Goal: Task Accomplishment & Management: Manage account settings

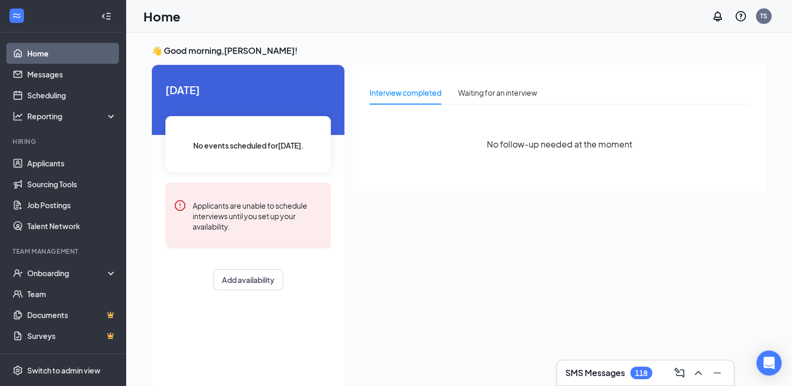
click at [213, 12] on div "Home TS" at bounding box center [459, 16] width 666 height 32
click at [48, 168] on link "Applicants" at bounding box center [71, 163] width 89 height 21
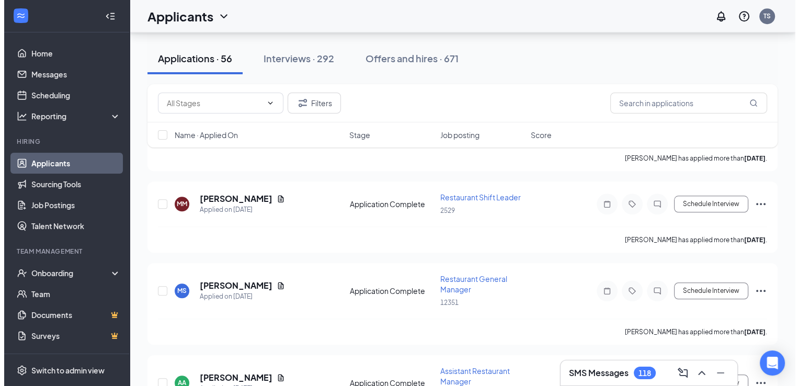
scroll to position [1032, 0]
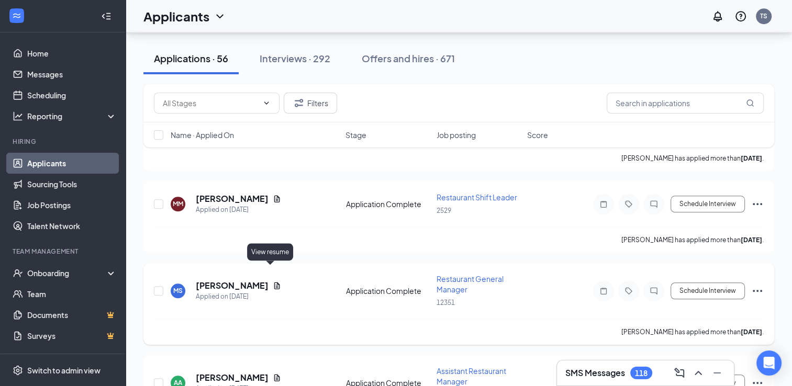
click at [273, 281] on icon "Document" at bounding box center [277, 285] width 8 height 8
click at [274, 282] on icon "Document" at bounding box center [277, 285] width 6 height 7
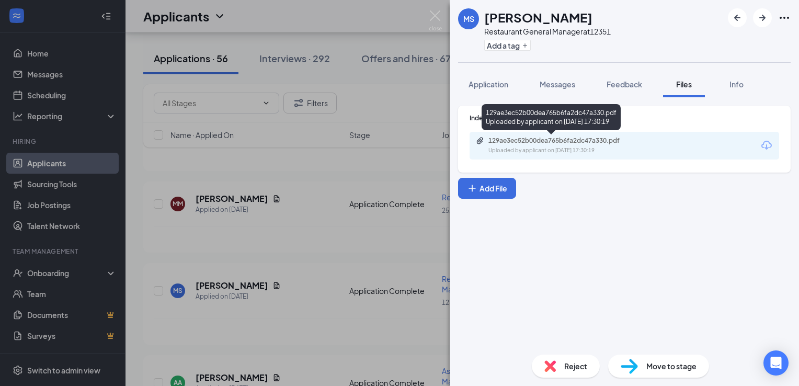
click at [589, 143] on div "129ae3ec52b00dea765b6fa2dc47a330.pdf" at bounding box center [562, 141] width 146 height 8
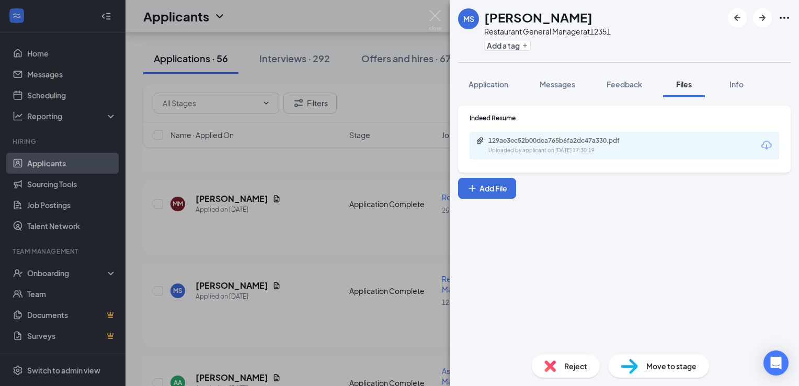
click at [250, 258] on div "MS [PERSON_NAME] Restaurant General Manager at 12351 Add a tag Application Mess…" at bounding box center [399, 193] width 799 height 386
click at [309, 267] on div "MS [PERSON_NAME] Restaurant General Manager at 12351 Add a tag Application Mess…" at bounding box center [399, 193] width 799 height 386
click at [309, 280] on div "MS [PERSON_NAME] Applied on [DATE]" at bounding box center [257, 291] width 173 height 22
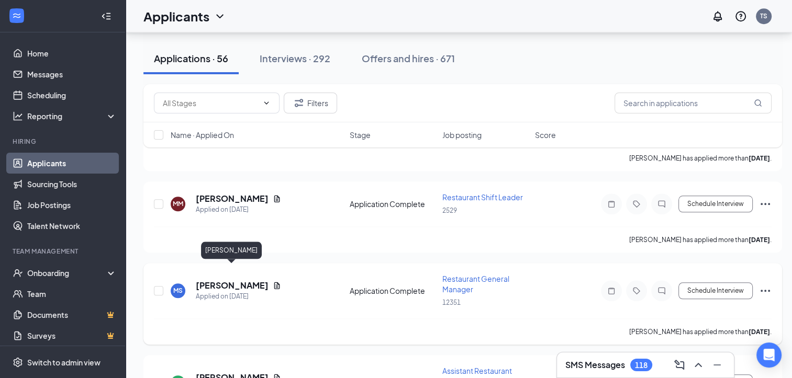
click at [229, 280] on h5 "[PERSON_NAME]" at bounding box center [232, 286] width 73 height 12
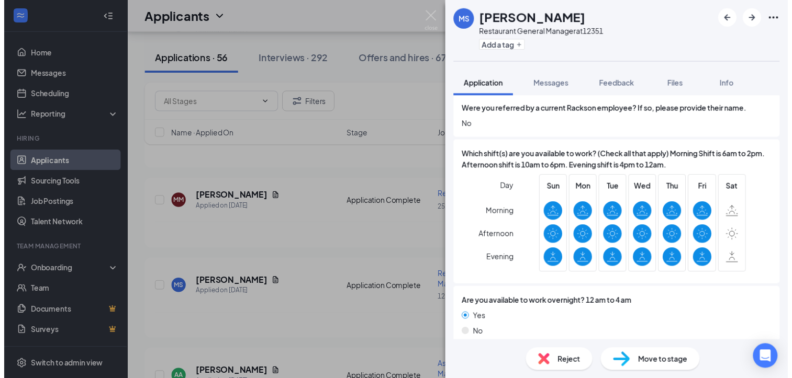
scroll to position [523, 0]
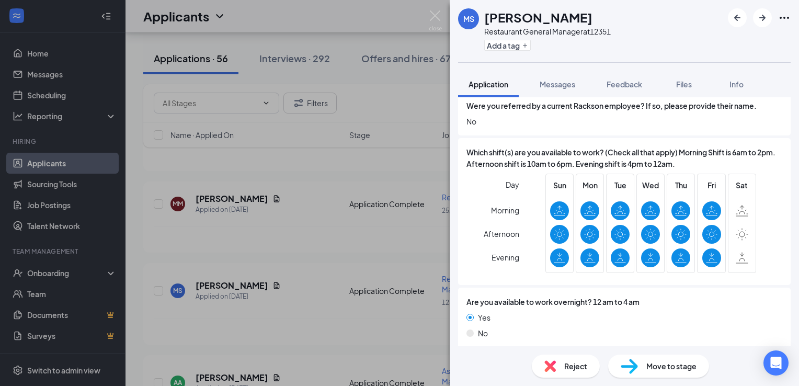
click at [299, 275] on div "MS [PERSON_NAME] Restaurant General Manager at 12351 Add a tag Application Mess…" at bounding box center [399, 193] width 799 height 386
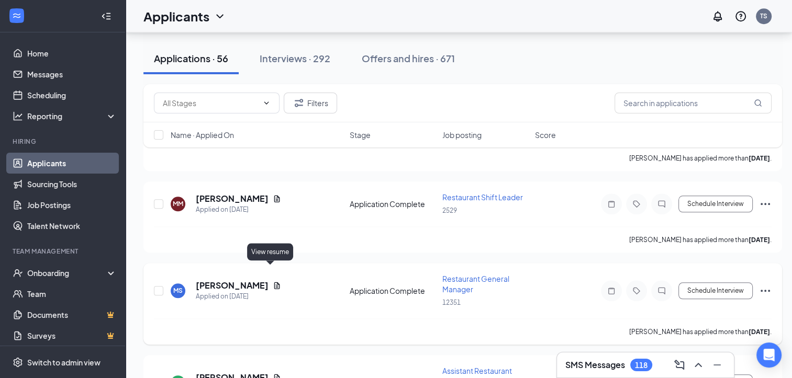
click at [274, 282] on icon "Document" at bounding box center [277, 285] width 6 height 7
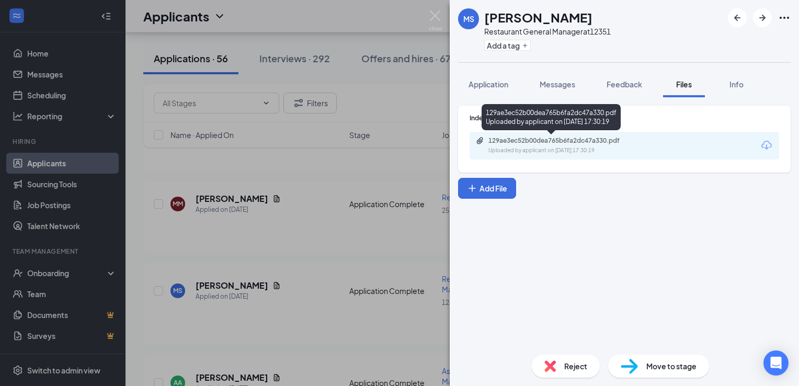
click at [533, 143] on div "129ae3ec52b00dea765b6fa2dc47a330.pdf" at bounding box center [562, 141] width 146 height 8
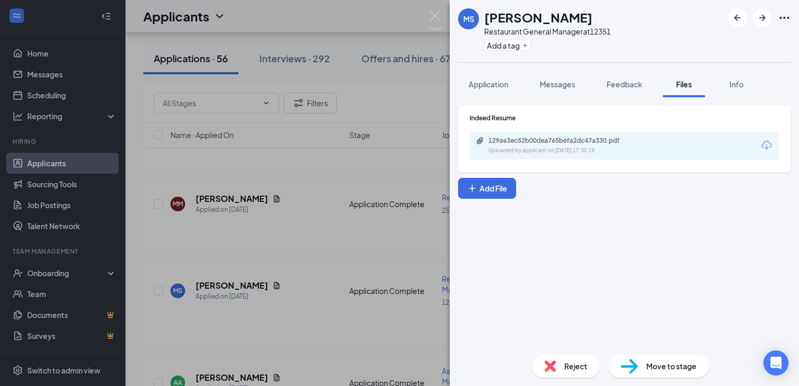
click at [343, 203] on div "MS [PERSON_NAME] Restaurant General Manager at 12351 Add a tag Application Mess…" at bounding box center [399, 193] width 799 height 386
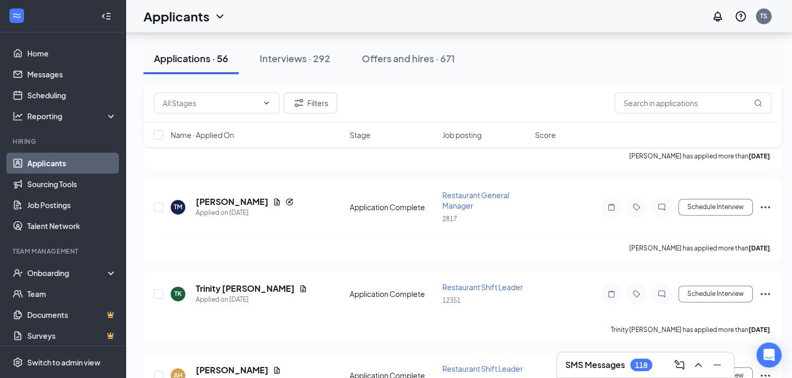
scroll to position [1387, 0]
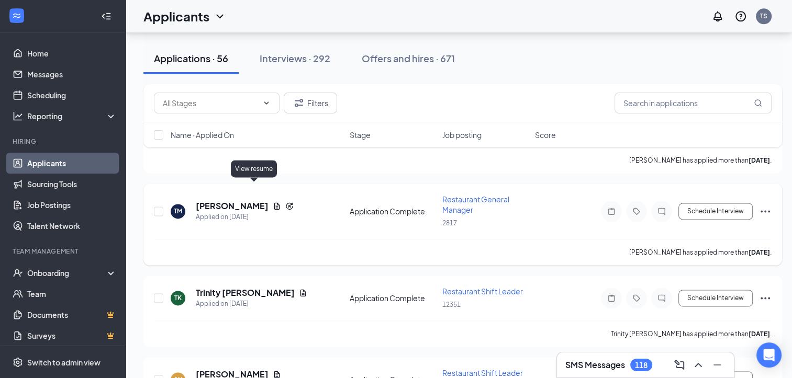
click at [273, 202] on icon "Document" at bounding box center [277, 206] width 8 height 8
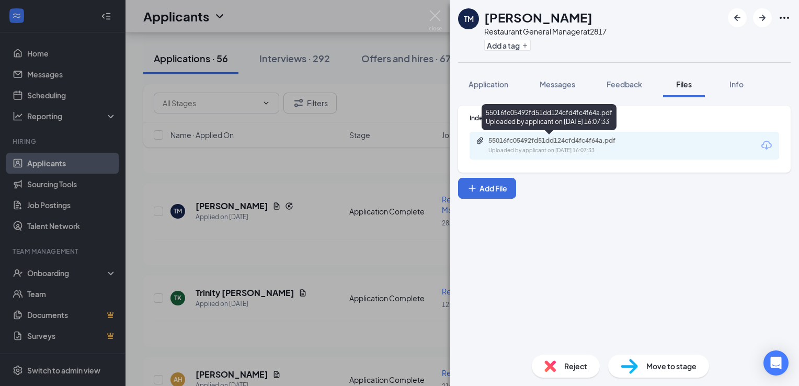
click at [538, 142] on div "55016fc05492fd51dd124cfd4fc4f64a.pdf" at bounding box center [562, 141] width 146 height 8
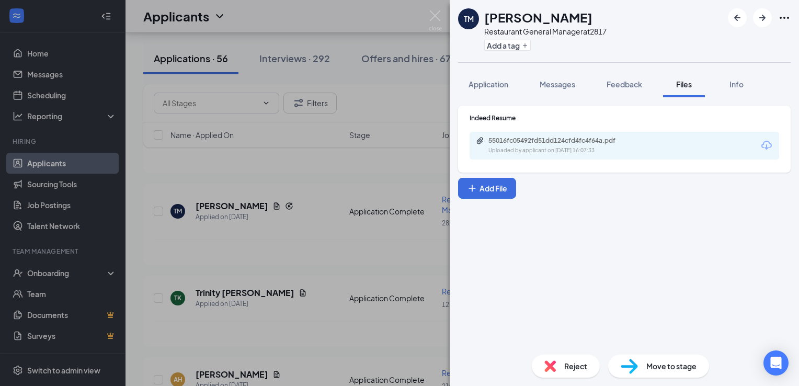
click at [569, 361] on span "Reject" at bounding box center [575, 366] width 23 height 12
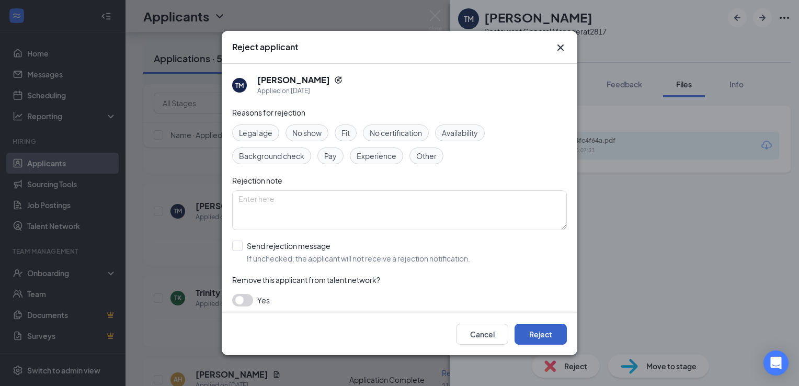
click at [533, 332] on button "Reject" at bounding box center [541, 334] width 52 height 21
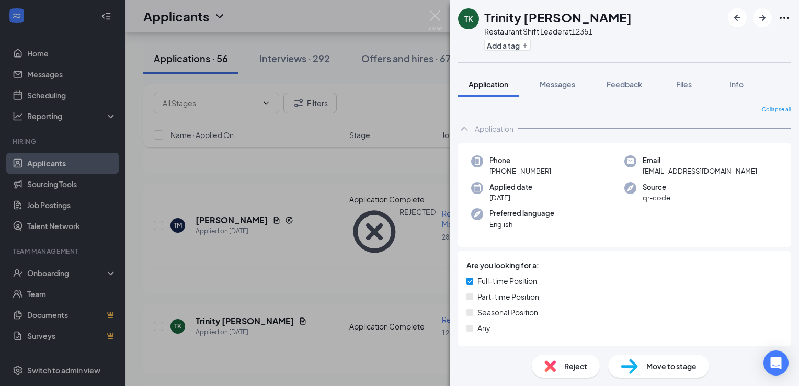
click at [331, 243] on div "TK Trinity [PERSON_NAME] Restaurant Shift Leader at 12351 Add a tag Application…" at bounding box center [399, 193] width 799 height 386
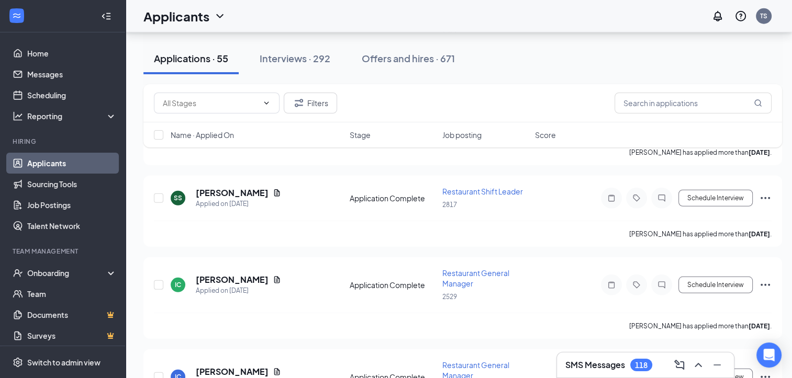
scroll to position [2901, 0]
click at [268, 153] on div "Filters Name · Applied On Stage Job posting Score" at bounding box center [462, 121] width 638 height 74
click at [285, 152] on div "Filters Name · Applied On Stage Job posting Score" at bounding box center [462, 121] width 638 height 74
click at [282, 152] on div "Filters Name · Applied On Stage Job posting Score" at bounding box center [462, 121] width 638 height 74
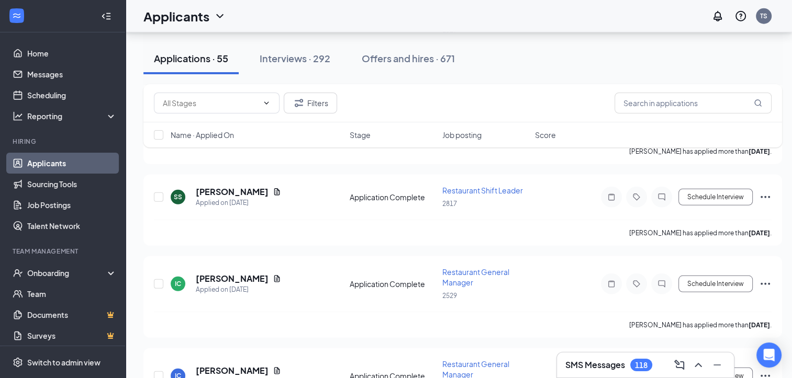
click at [282, 152] on div "Filters Name · Applied On Stage Job posting Score" at bounding box center [462, 121] width 638 height 74
click at [308, 220] on div "[PERSON_NAME] has applied more than [DATE] ." at bounding box center [462, 233] width 617 height 26
click at [241, 153] on div "Filters Name · Applied On Stage Job posting Score" at bounding box center [462, 121] width 638 height 74
click at [257, 154] on div "Filters Name · Applied On Stage Job posting Score" at bounding box center [462, 121] width 638 height 74
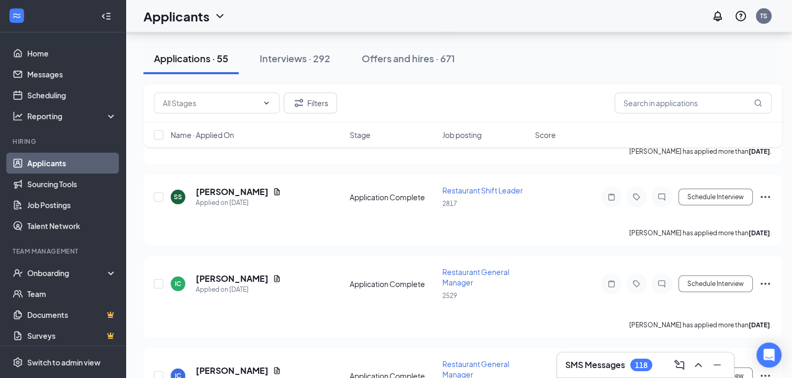
click at [257, 154] on div "Filters Name · Applied On Stage Job posting Score" at bounding box center [462, 121] width 638 height 74
click at [284, 154] on div "Filters Name · Applied On Stage Job posting Score" at bounding box center [462, 121] width 638 height 74
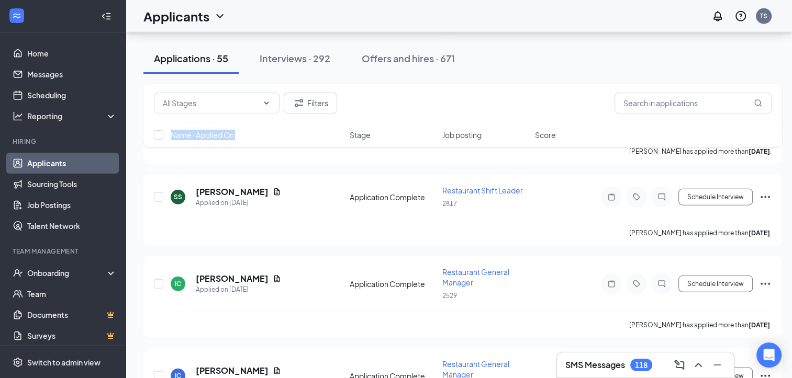
click at [284, 154] on div "Filters Name · Applied On Stage Job posting Score" at bounding box center [462, 121] width 638 height 74
click at [304, 220] on div "[PERSON_NAME] has applied more than [DATE] ." at bounding box center [462, 233] width 617 height 26
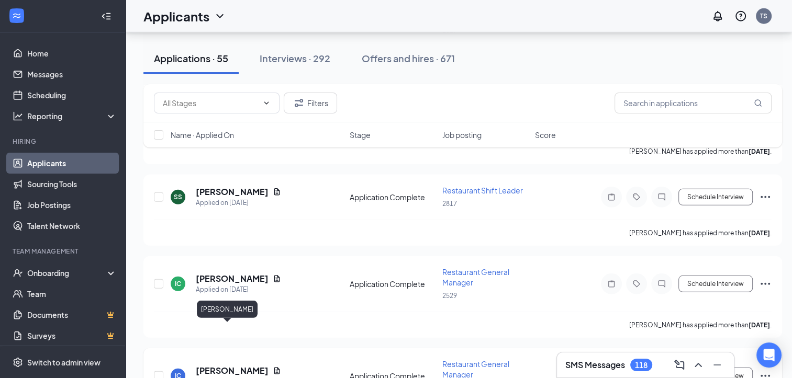
click at [218, 365] on h5 "[PERSON_NAME]" at bounding box center [232, 371] width 73 height 12
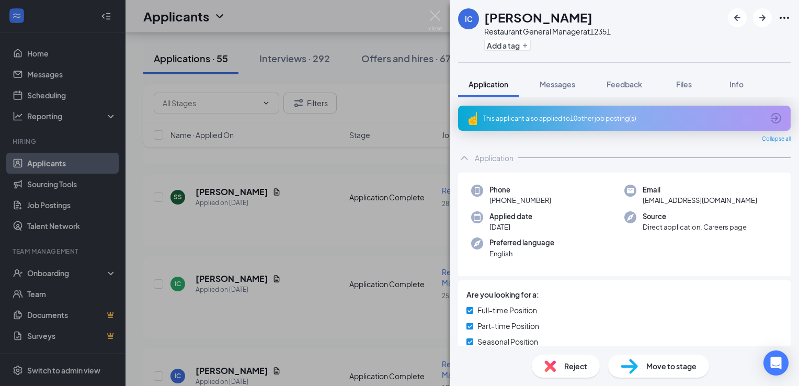
click at [573, 361] on span "Reject" at bounding box center [575, 366] width 23 height 12
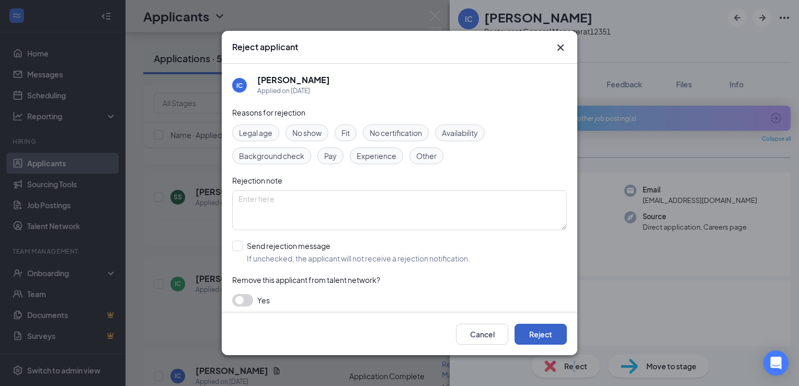
drag, startPoint x: 573, startPoint y: 361, endPoint x: 546, endPoint y: 332, distance: 40.0
click at [546, 332] on button "Reject" at bounding box center [541, 334] width 52 height 21
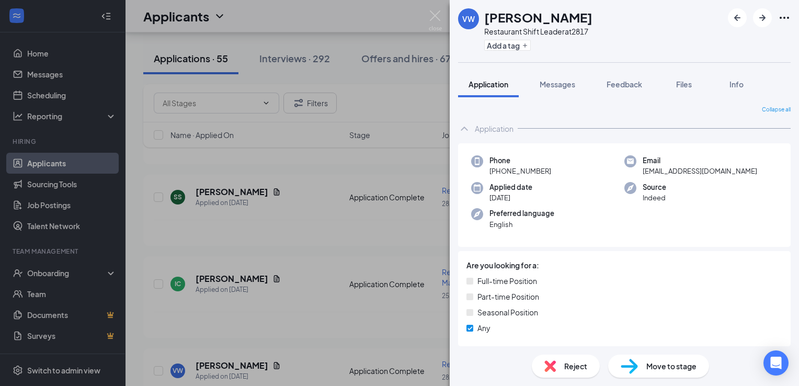
click at [224, 235] on div "VW [PERSON_NAME] Restaurant Shift Leader at 2817 Add a tag Application Messages…" at bounding box center [399, 193] width 799 height 386
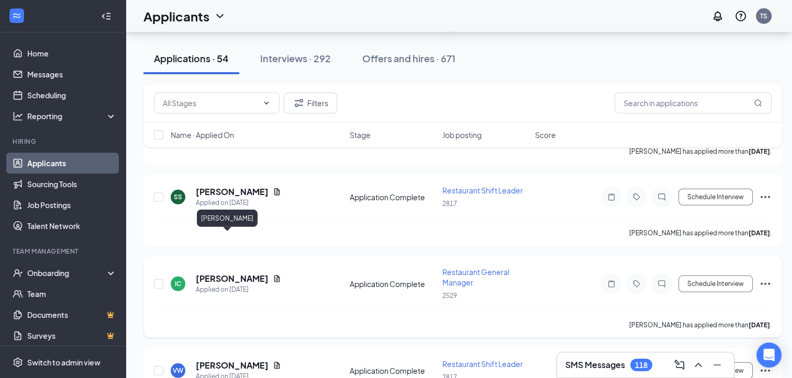
click at [208, 273] on h5 "[PERSON_NAME]" at bounding box center [232, 279] width 73 height 12
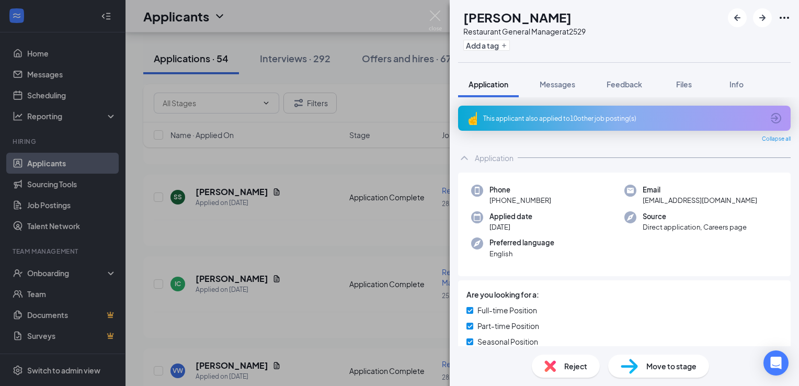
click at [573, 368] on span "Reject" at bounding box center [575, 366] width 23 height 12
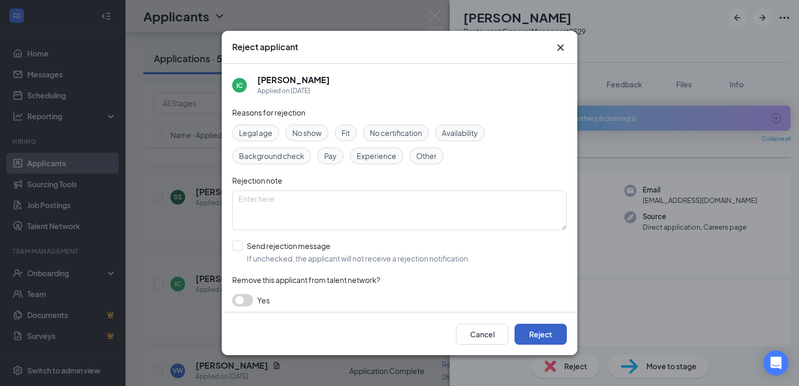
click at [539, 335] on button "Reject" at bounding box center [541, 334] width 52 height 21
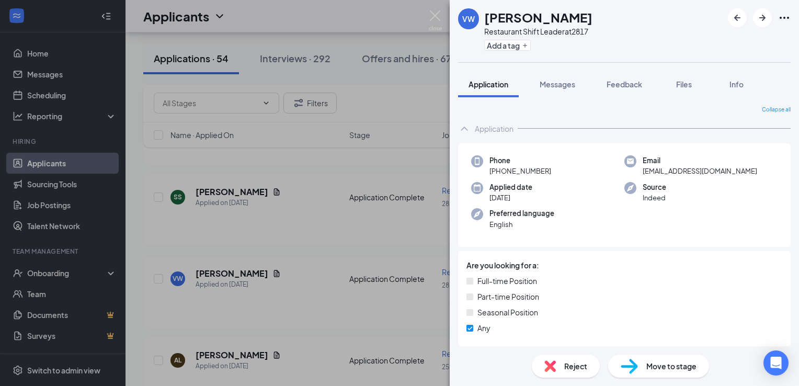
click at [338, 297] on div "VW [PERSON_NAME] Restaurant Shift Leader at 2817 Add a tag Application Messages…" at bounding box center [399, 193] width 799 height 386
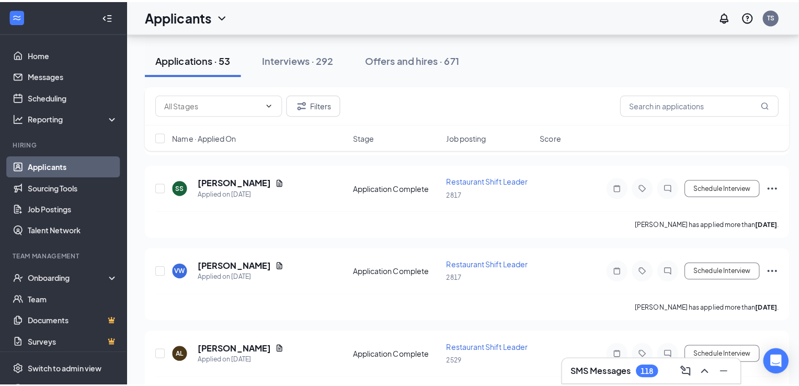
scroll to position [3163, 0]
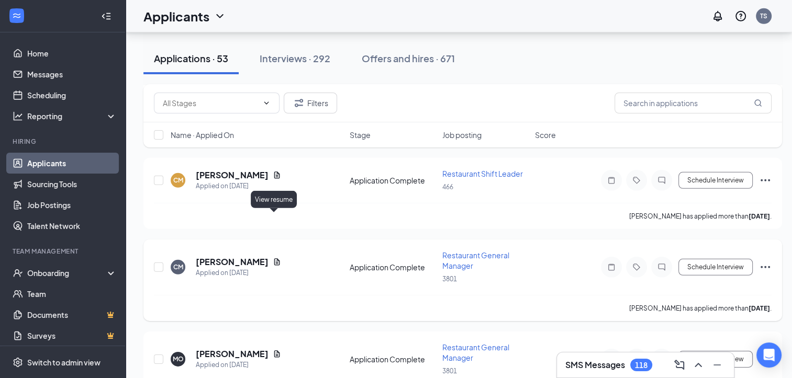
click at [275, 258] on icon "Document" at bounding box center [277, 262] width 8 height 8
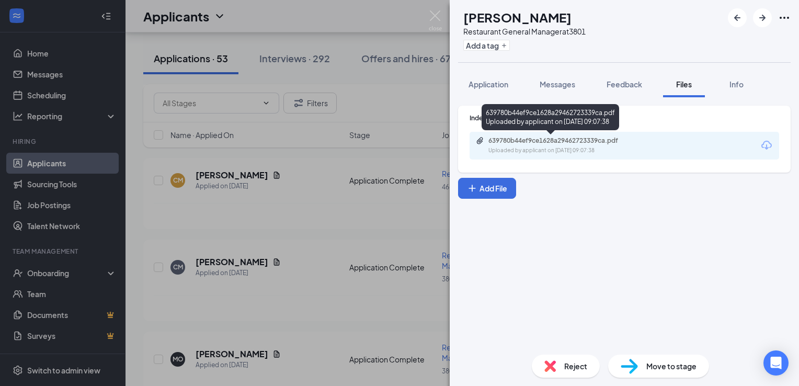
click at [619, 144] on div "639780b44ef9ce1628a29462723339ca.pdf" at bounding box center [562, 141] width 146 height 8
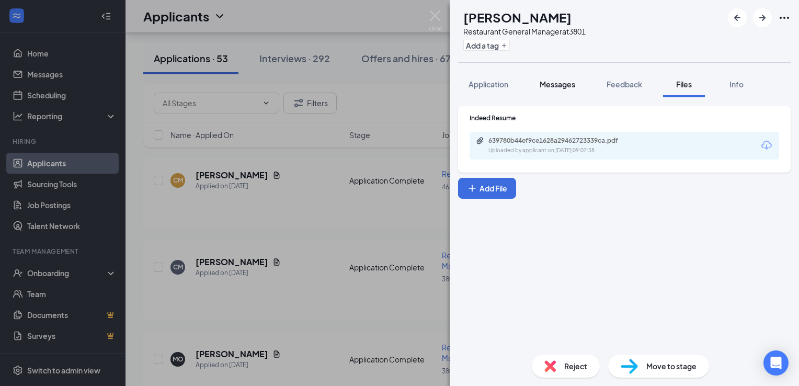
click at [561, 86] on span "Messages" at bounding box center [558, 84] width 36 height 9
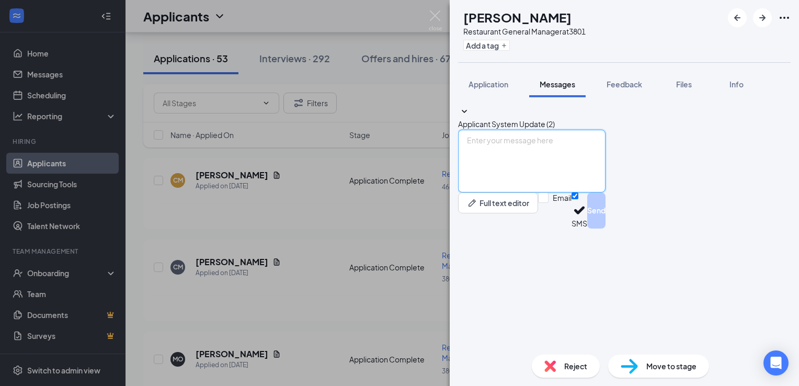
click at [498, 193] on textarea at bounding box center [532, 161] width 148 height 63
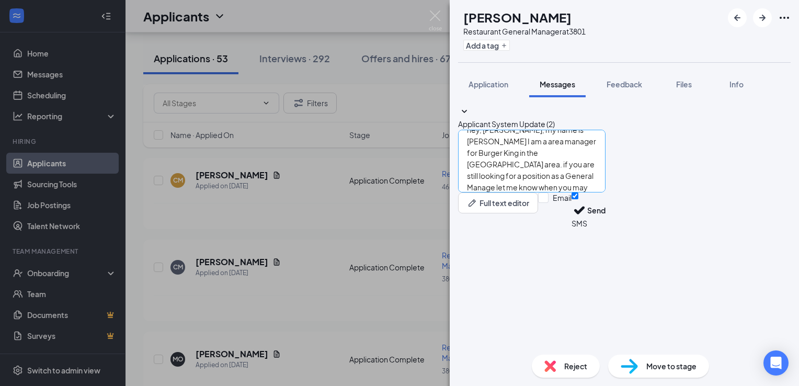
scroll to position [6, 0]
type textarea "hey, [PERSON_NAME], my name is [PERSON_NAME] I am a area manager for Burger Kin…"
click at [606, 229] on button "Send" at bounding box center [596, 211] width 18 height 36
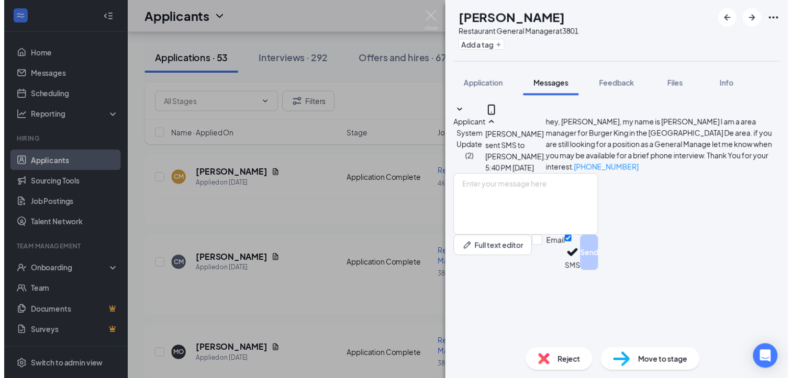
scroll to position [32, 0]
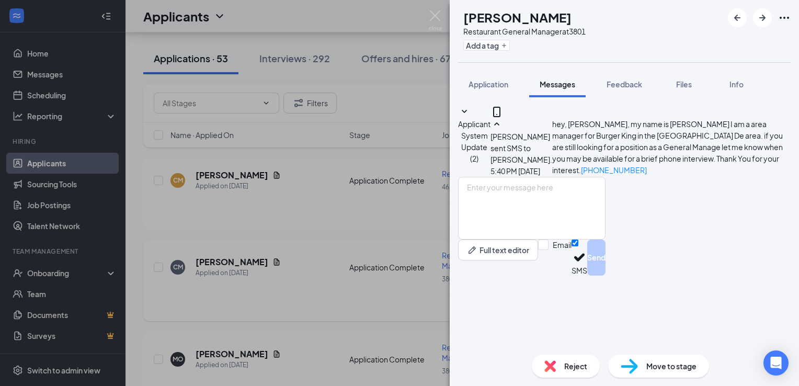
click at [333, 255] on div "CM [PERSON_NAME] Restaurant General Manager at 3801 Add a tag Application Messa…" at bounding box center [399, 193] width 799 height 386
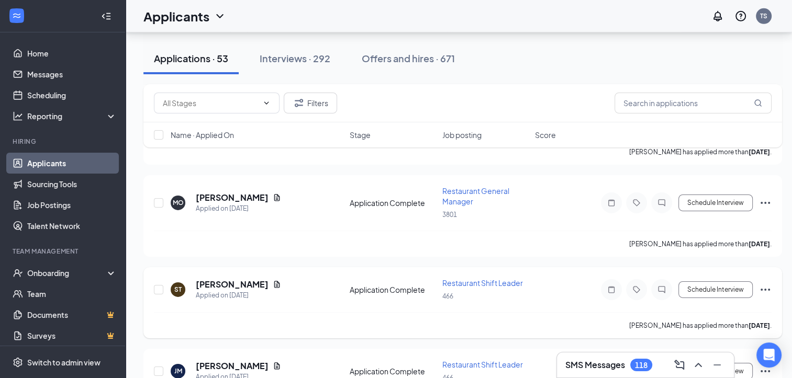
scroll to position [3320, 0]
click at [279, 185] on div "MO [PERSON_NAME] Applied on [DATE] Application Complete Restaurant General Mana…" at bounding box center [462, 207] width 617 height 45
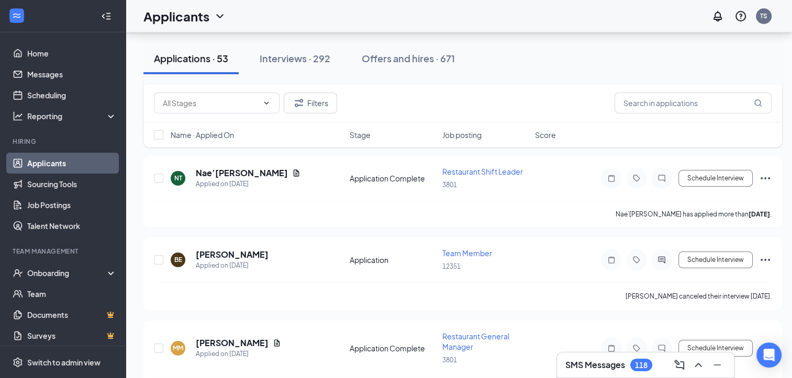
scroll to position [3948, 0]
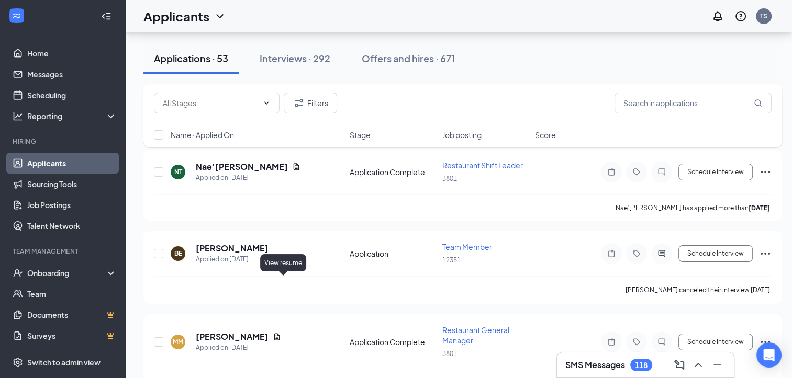
drag, startPoint x: 285, startPoint y: 279, endPoint x: 279, endPoint y: 275, distance: 7.4
click at [281, 333] on icon "Document" at bounding box center [277, 337] width 8 height 8
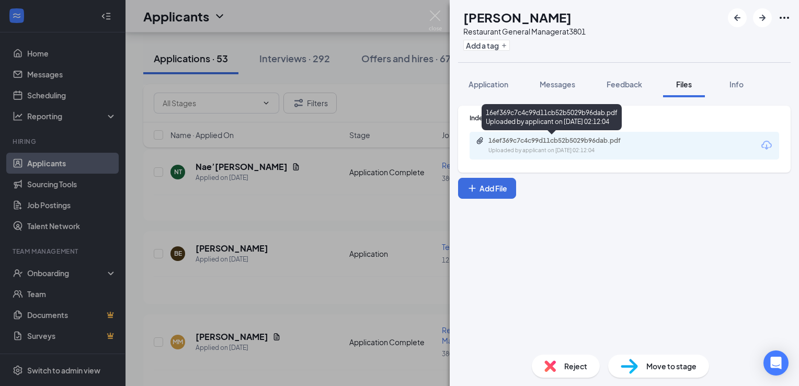
click at [645, 149] on div "Uploaded by applicant on [DATE] 02:12:04" at bounding box center [567, 150] width 157 height 8
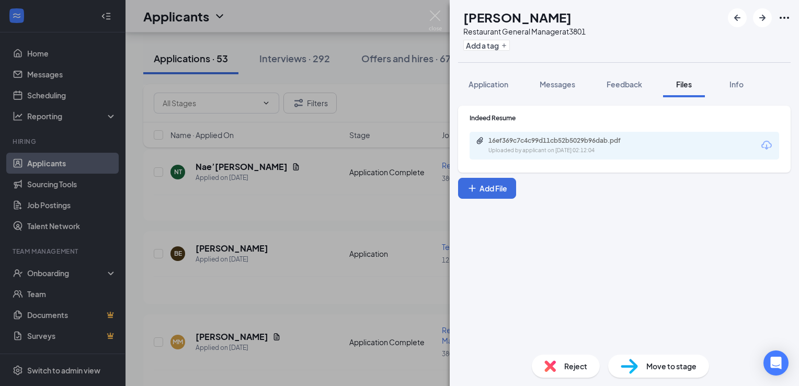
click at [654, 146] on div "16ef369c7c4c99d11cb52b5029b96dab.pdf Uploaded by applicant on [DATE] 02:12:04" at bounding box center [625, 146] width 310 height 28
click at [653, 146] on div "16ef369c7c4c99d11cb52b5029b96dab.pdf Uploaded by applicant on [DATE] 02:12:04" at bounding box center [625, 146] width 310 height 28
click at [655, 145] on div "16ef369c7c4c99d11cb52b5029b96dab.pdf Uploaded by applicant on [DATE] 02:12:04" at bounding box center [625, 146] width 310 height 28
click at [655, 144] on div "16ef369c7c4c99d11cb52b5029b96dab.pdf Uploaded by applicant on [DATE] 02:12:04" at bounding box center [625, 146] width 310 height 28
drag, startPoint x: 521, startPoint y: 231, endPoint x: 534, endPoint y: 202, distance: 31.6
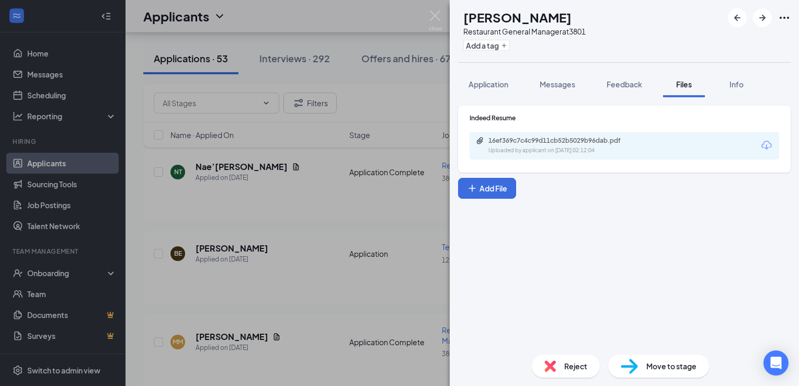
click at [527, 224] on div "Indeed Resume 16ef369c7c4c99d11cb52b5029b96dab.pdf Uploaded by applicant on [DA…" at bounding box center [624, 221] width 349 height 249
click at [666, 144] on div "16ef369c7c4c99d11cb52b5029b96dab.pdf Uploaded by applicant on [DATE] 02:12:04" at bounding box center [625, 146] width 310 height 28
click at [667, 142] on div "16ef369c7c4c99d11cb52b5029b96dab.pdf Uploaded by applicant on [DATE] 02:12:04" at bounding box center [625, 146] width 310 height 28
click at [730, 148] on div "16ef369c7c4c99d11cb52b5029b96dab.pdf Uploaded by applicant on [DATE] 02:12:04" at bounding box center [625, 146] width 310 height 28
click at [729, 148] on div "16ef369c7c4c99d11cb52b5029b96dab.pdf Uploaded by applicant on [DATE] 02:12:04" at bounding box center [625, 146] width 310 height 28
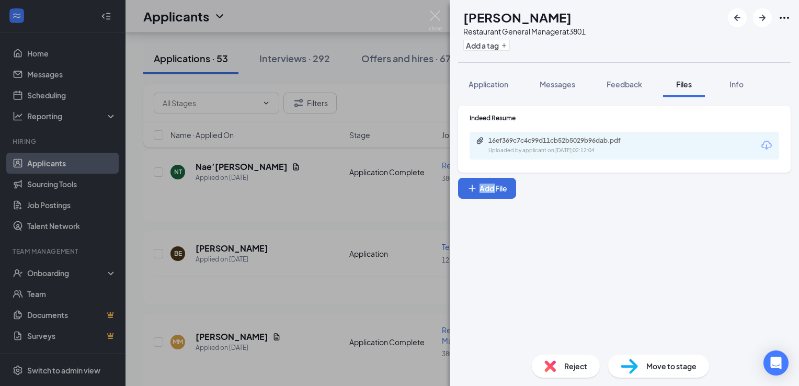
click at [255, 298] on div "MM [PERSON_NAME] Restaurant General Manager at 3801 Add a tag Application Messa…" at bounding box center [399, 193] width 799 height 386
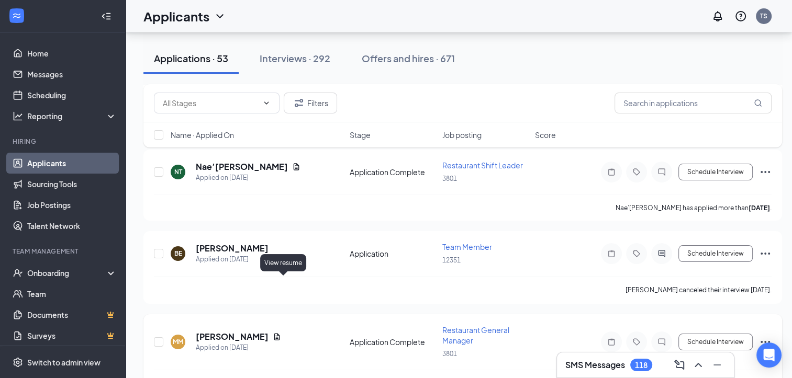
click at [281, 333] on icon "Document" at bounding box center [277, 337] width 8 height 8
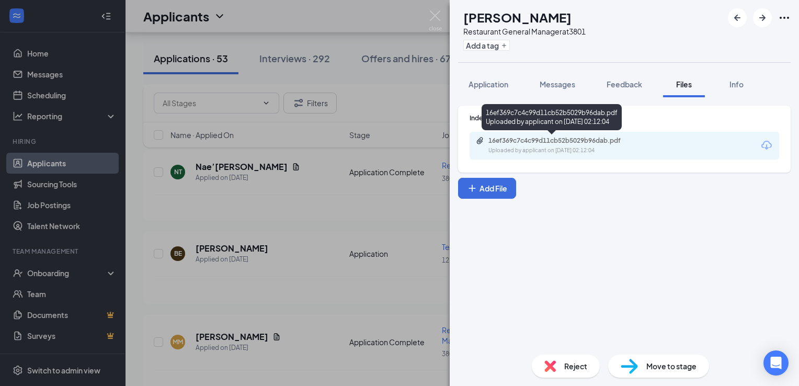
click at [615, 141] on div "16ef369c7c4c99d11cb52b5029b96dab.pdf" at bounding box center [562, 141] width 146 height 8
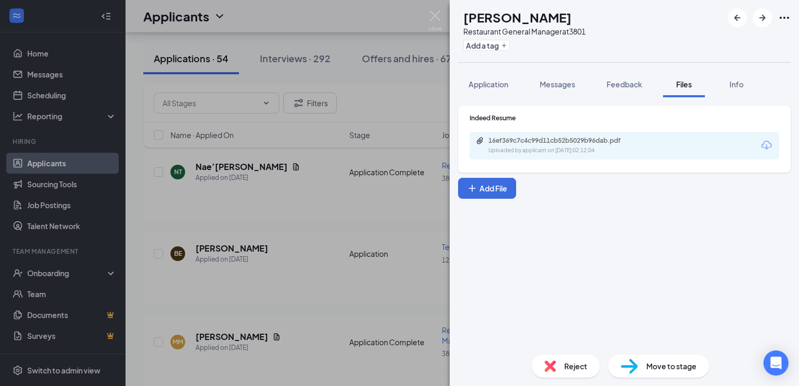
click at [393, 174] on div "MM [PERSON_NAME] Restaurant General Manager at 3801 Add a tag Application Messa…" at bounding box center [399, 193] width 799 height 386
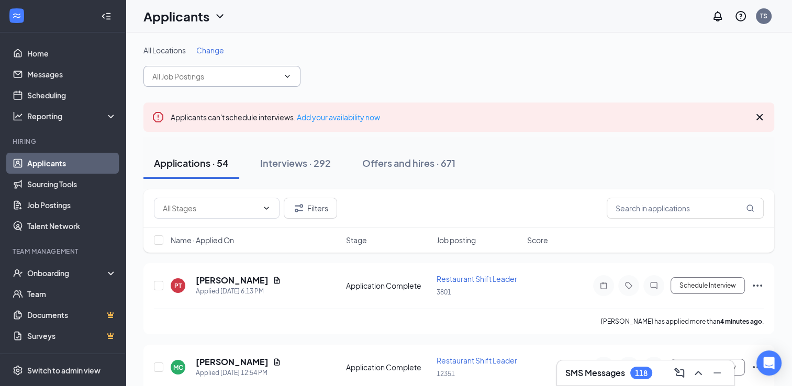
click at [290, 73] on icon "ChevronDown" at bounding box center [287, 76] width 8 height 8
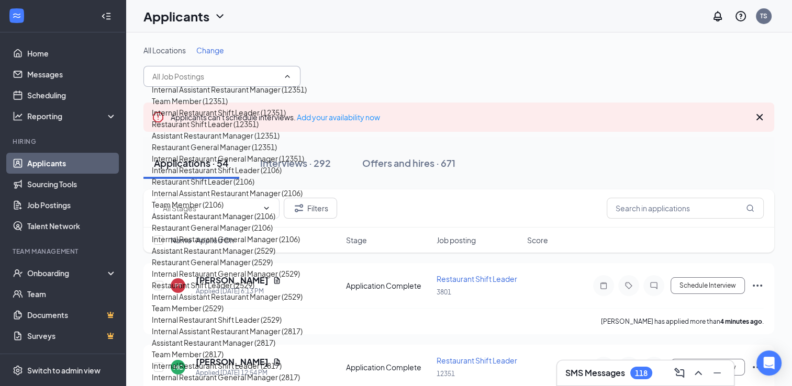
scroll to position [262, 0]
click at [233, 222] on div "Restaurant General Manager (2106)" at bounding box center [212, 228] width 121 height 12
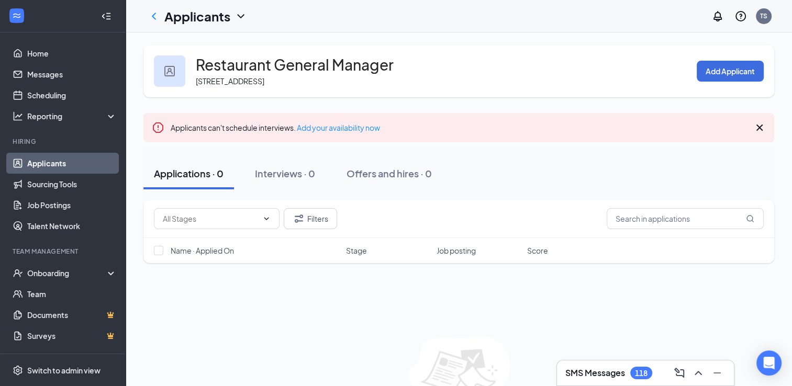
click at [54, 159] on link "Applicants" at bounding box center [71, 163] width 89 height 21
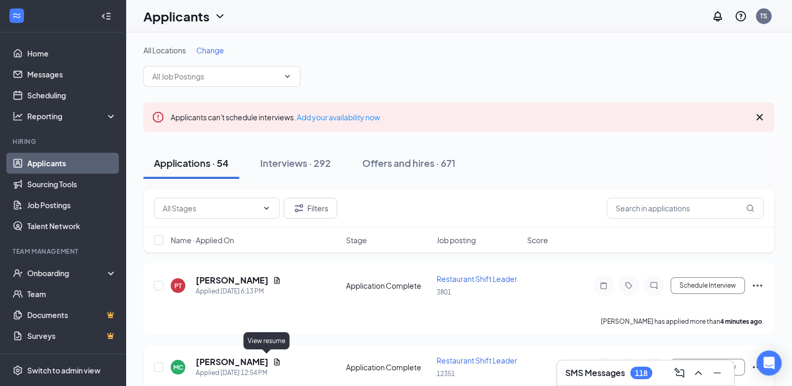
click at [274, 363] on icon "Document" at bounding box center [277, 361] width 6 height 7
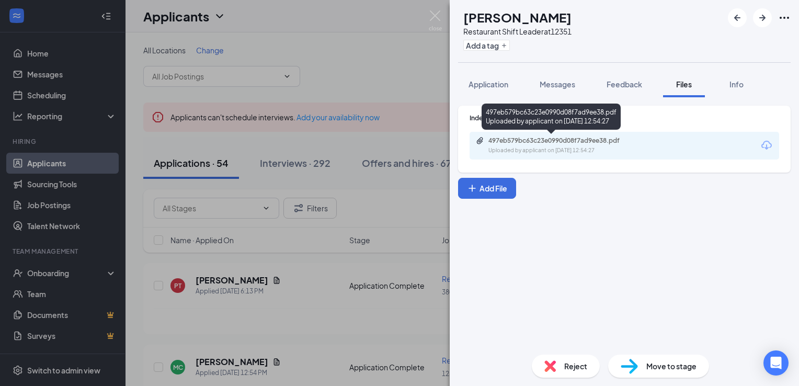
click at [604, 148] on div "Uploaded by applicant on [DATE] 12:54:27" at bounding box center [567, 150] width 157 height 8
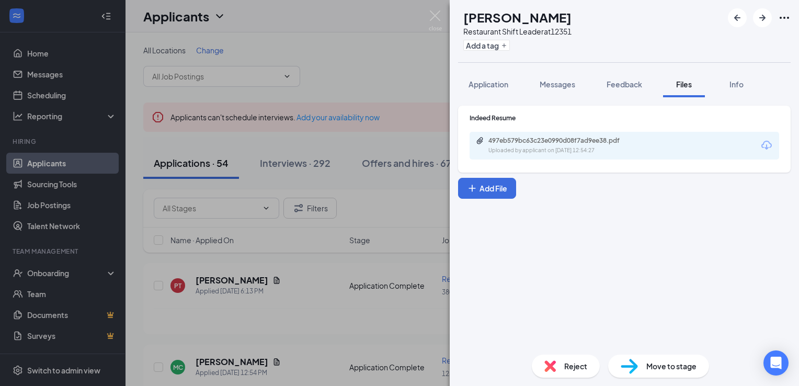
click at [572, 369] on span "Reject" at bounding box center [575, 366] width 23 height 12
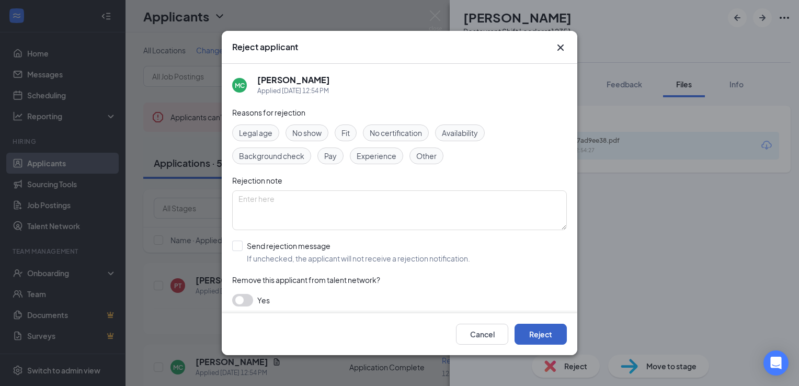
click at [542, 338] on button "Reject" at bounding box center [541, 334] width 52 height 21
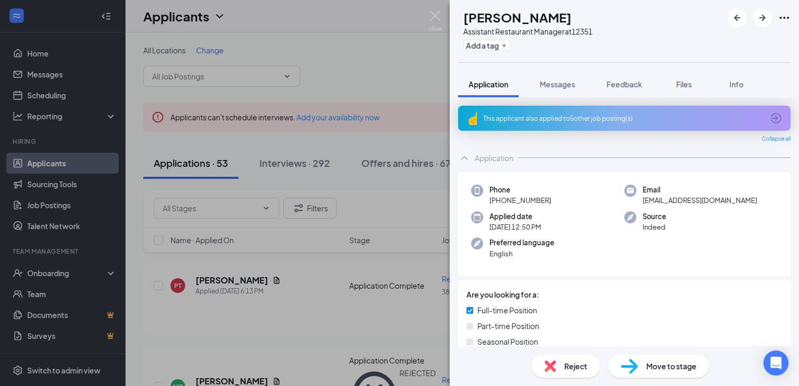
click at [338, 296] on div "MC [PERSON_NAME] Assistant Restaurant Manager at 12351 Add a tag Application Me…" at bounding box center [399, 193] width 799 height 386
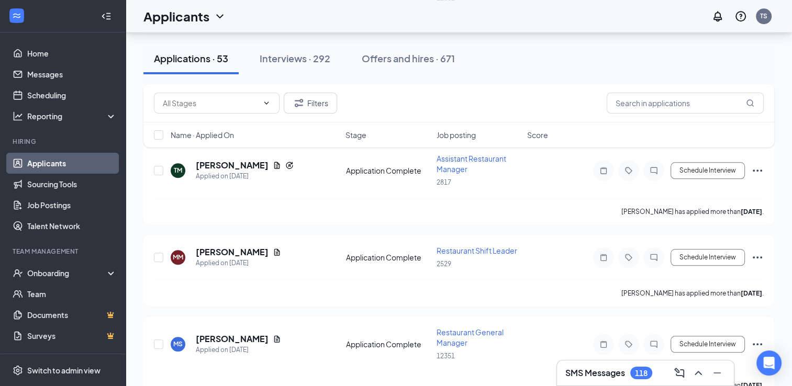
scroll to position [947, 0]
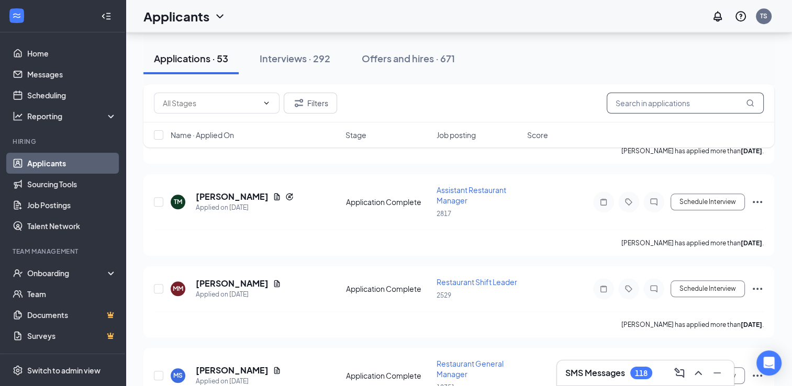
click at [682, 100] on input "text" at bounding box center [684, 103] width 157 height 21
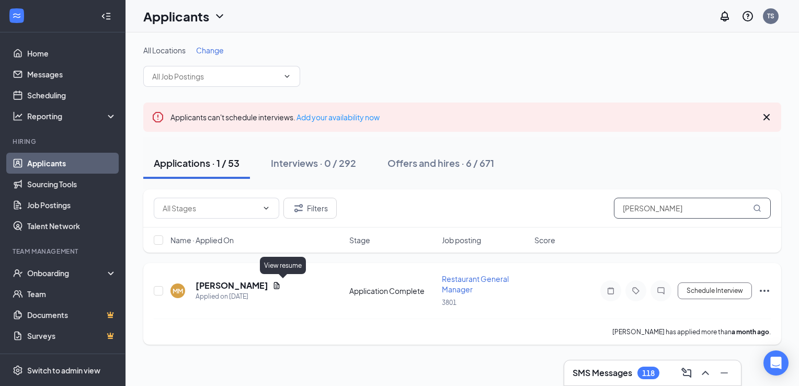
type input "[PERSON_NAME]"
click at [280, 285] on icon "Document" at bounding box center [277, 285] width 8 height 8
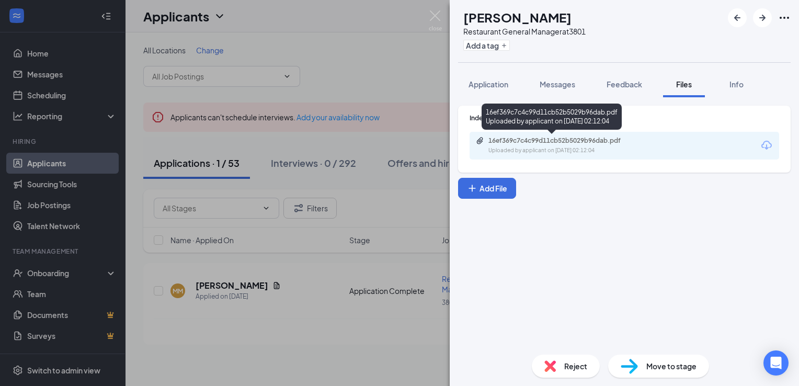
click at [621, 148] on div "Uploaded by applicant on [DATE] 02:12:04" at bounding box center [567, 150] width 157 height 8
